Goal: Transaction & Acquisition: Subscribe to service/newsletter

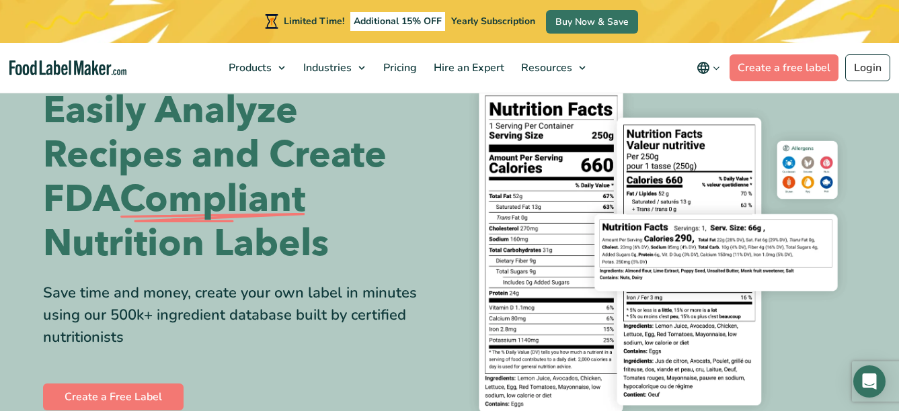
scroll to position [235, 0]
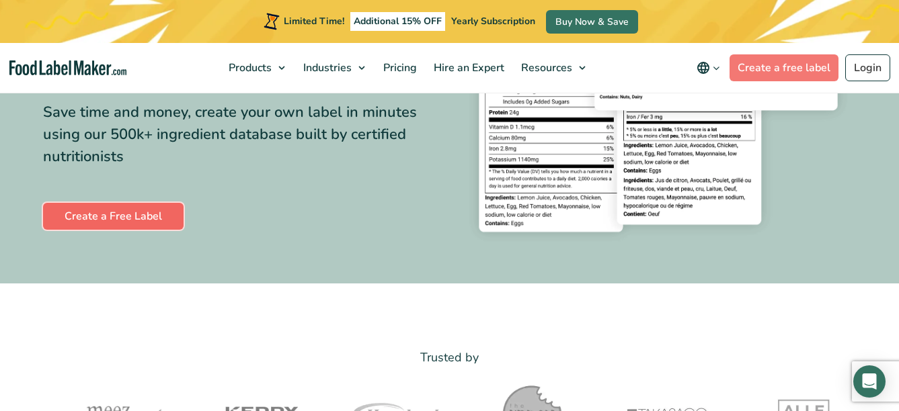
click at [134, 209] on link "Create a Free Label" at bounding box center [113, 216] width 140 height 27
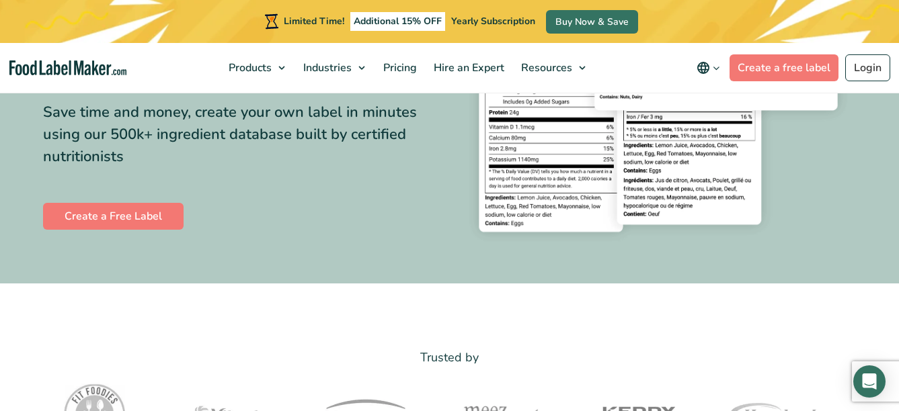
scroll to position [235, 0]
